Goal: Task Accomplishment & Management: Use online tool/utility

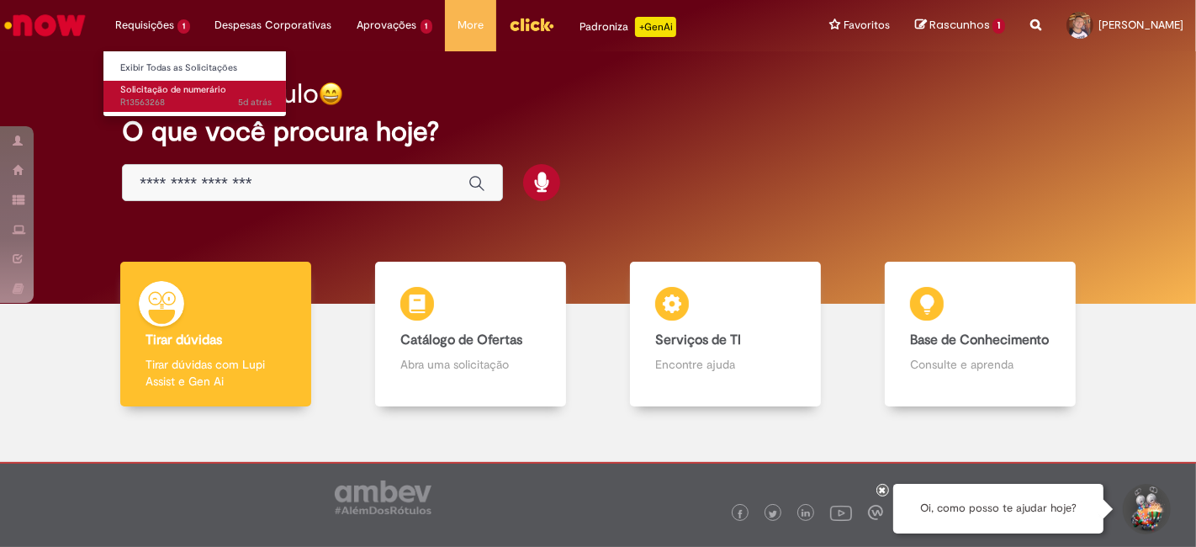
click at [170, 98] on span "5d atrás 5 dias atrás R13563268" at bounding box center [195, 102] width 151 height 13
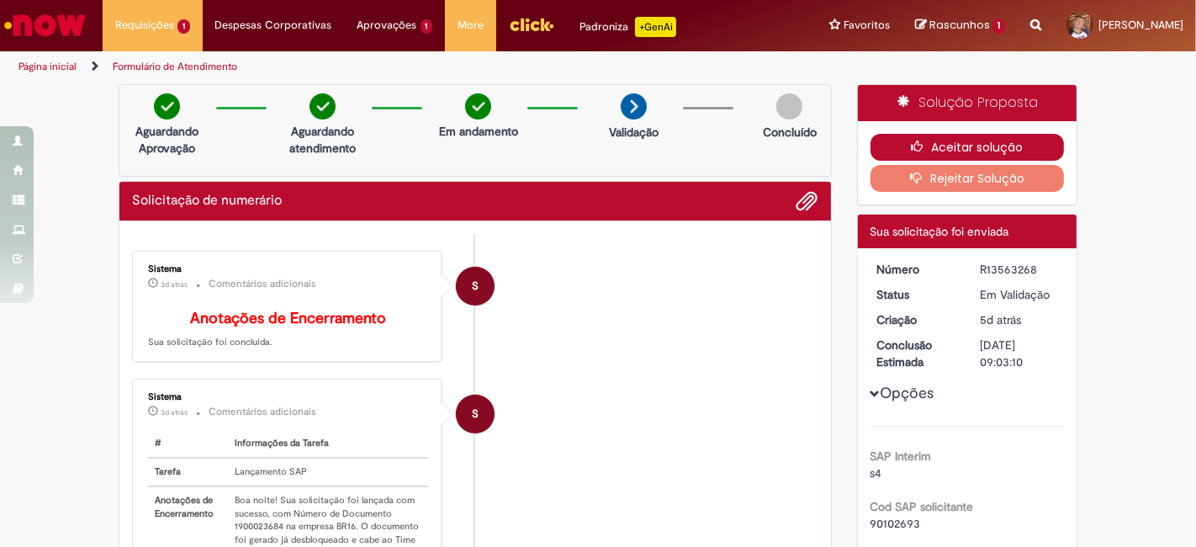
click at [959, 151] on button "Aceitar solução" at bounding box center [968, 147] width 194 height 27
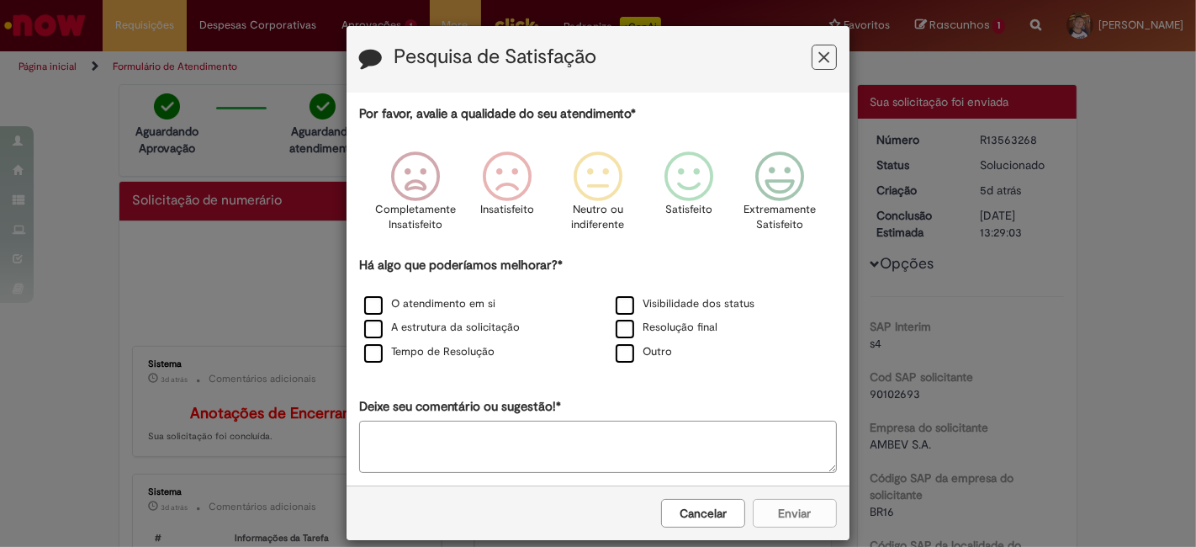
click at [812, 66] on button "Feedback" at bounding box center [824, 57] width 25 height 25
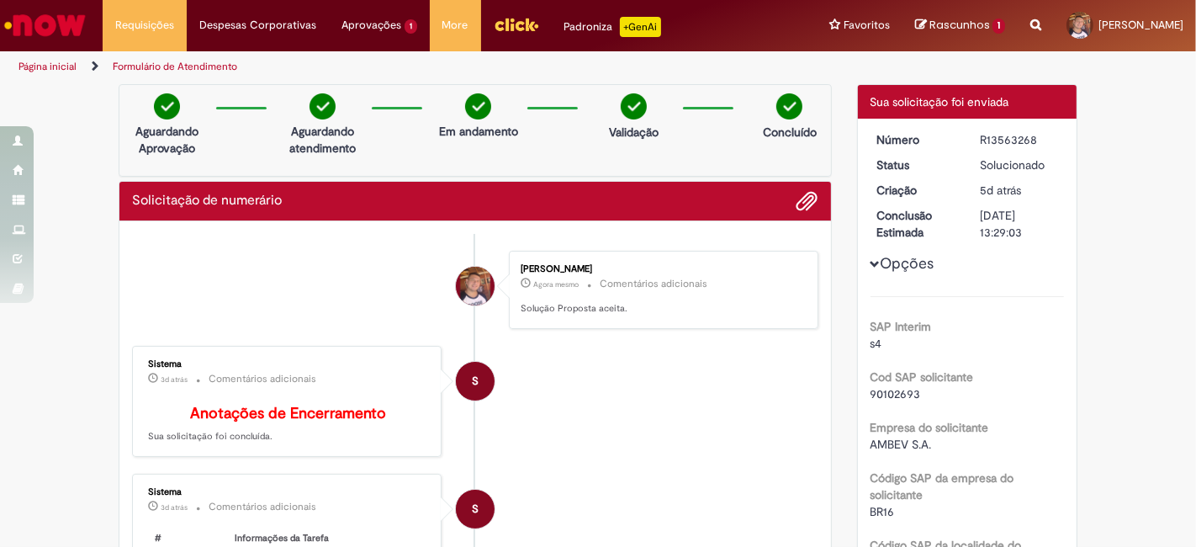
click at [60, 20] on img "Ir para a Homepage" at bounding box center [45, 25] width 87 height 34
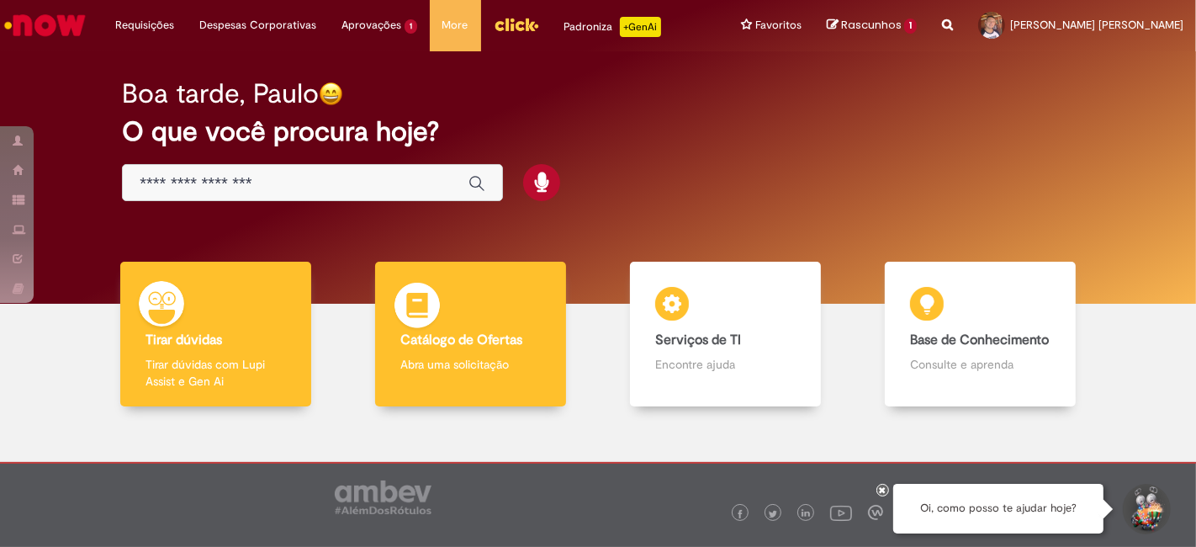
click at [440, 311] on div "Catálogo de Ofertas Catálogo de Ofertas Abra uma solicitação" at bounding box center [471, 335] width 192 height 146
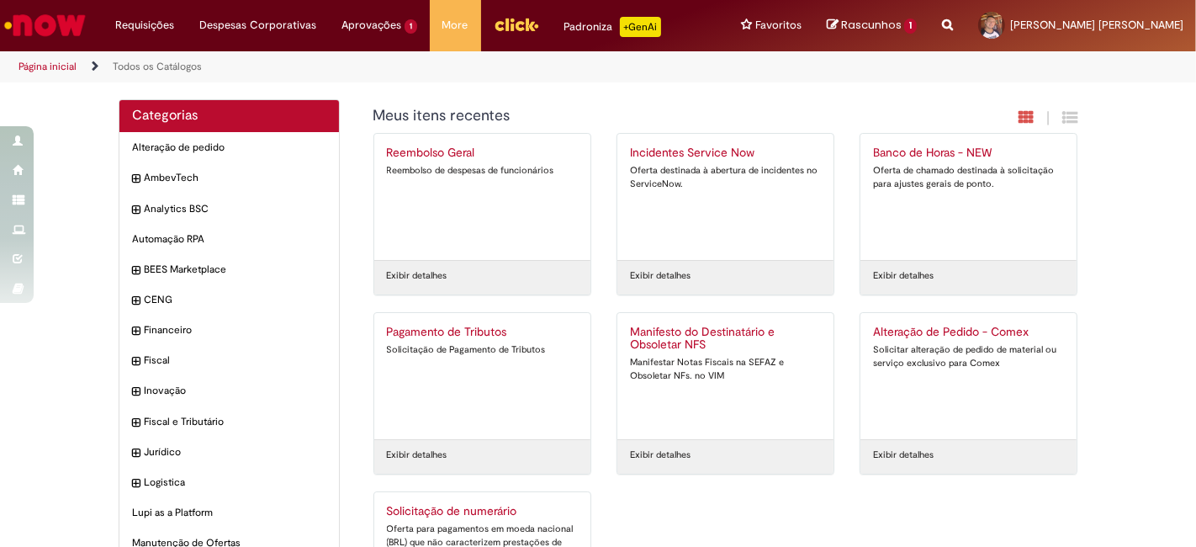
click at [63, 22] on img "Ir para a Homepage" at bounding box center [45, 25] width 87 height 34
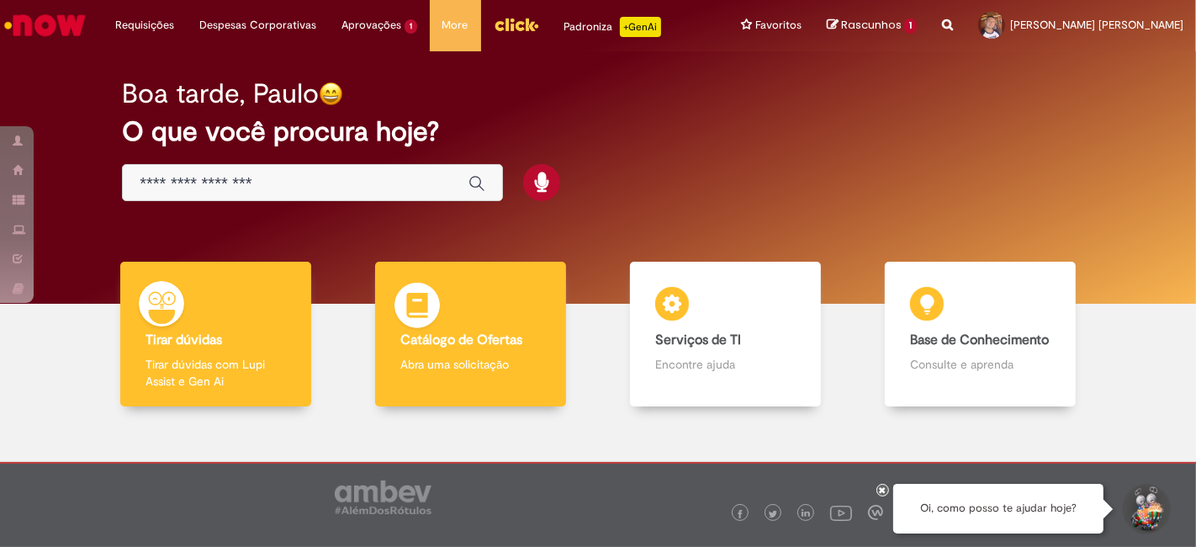
click at [469, 347] on b "Catálogo de Ofertas" at bounding box center [461, 339] width 122 height 17
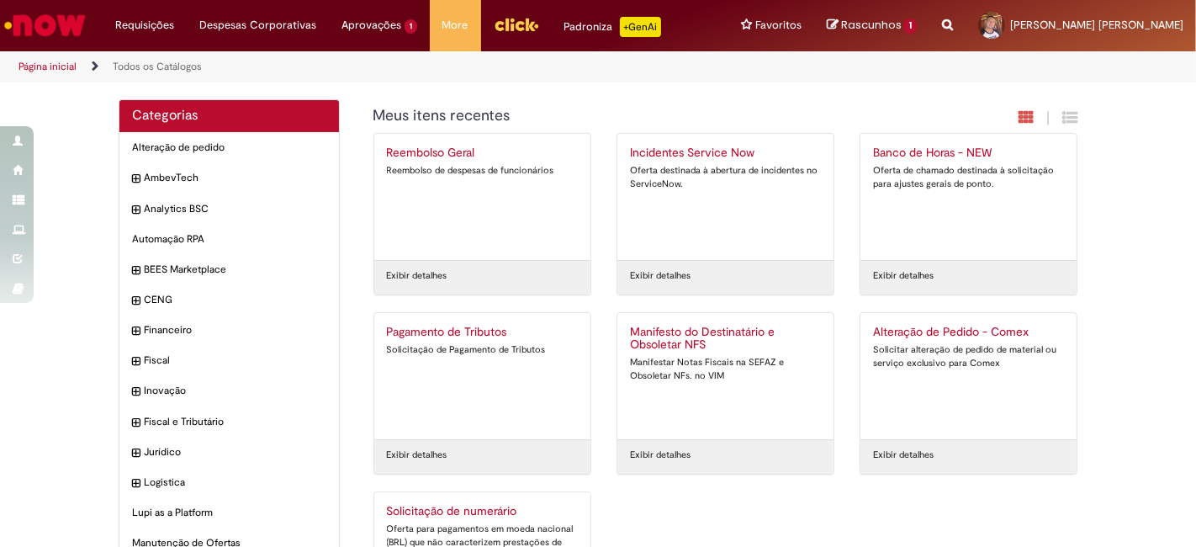
click at [67, 25] on img "Ir para a Homepage" at bounding box center [45, 25] width 87 height 34
